Goal: Information Seeking & Learning: Learn about a topic

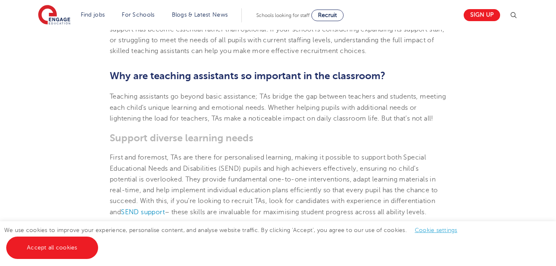
scroll to position [260, 0]
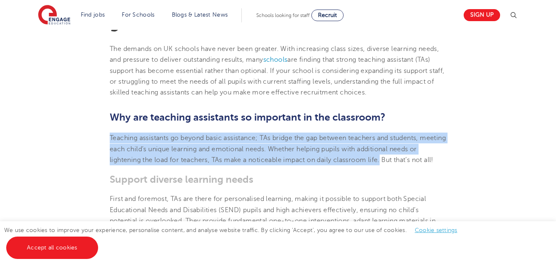
drag, startPoint x: 110, startPoint y: 136, endPoint x: 391, endPoint y: 163, distance: 282.1
click at [391, 163] on span "Teaching assistants go beyond basic assistance; TAs bridge the gap between teac…" at bounding box center [278, 148] width 336 height 29
copy span "Teaching assistants go beyond basic assistance; TAs bridge the gap between teac…"
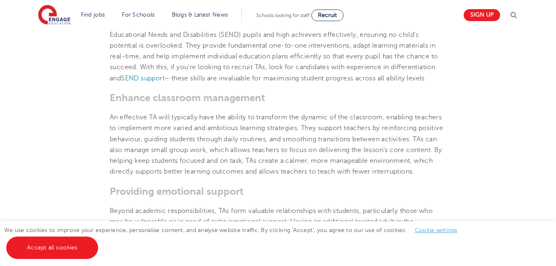
scroll to position [457, 0]
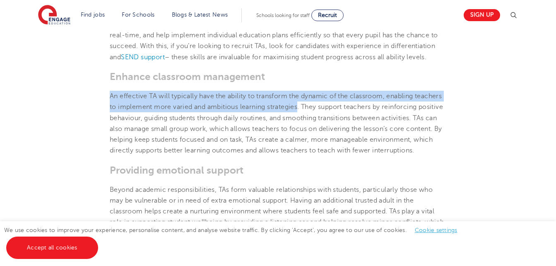
drag, startPoint x: 299, startPoint y: 118, endPoint x: 110, endPoint y: 107, distance: 189.2
click at [110, 107] on span "An effective TA will typically have the ability to transform the dynamic of the…" at bounding box center [276, 123] width 333 height 62
copy span "An effective TA will typically have the ability to transform the dynamic of the…"
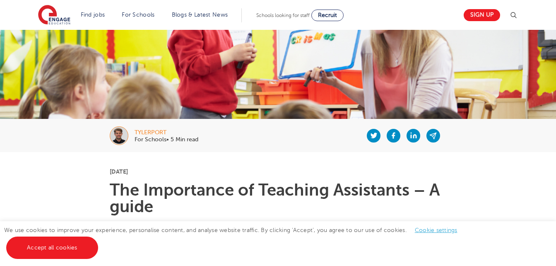
scroll to position [83, 0]
